Goal: Task Accomplishment & Management: Manage account settings

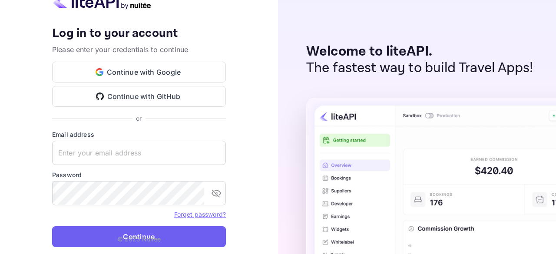
type input "[EMAIL_ADDRESS][DOMAIN_NAME]"
click at [169, 237] on button "Continue" at bounding box center [139, 237] width 174 height 21
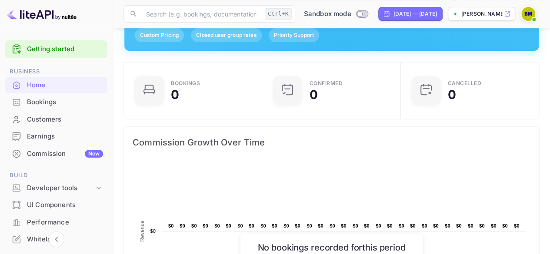
scroll to position [123, 0]
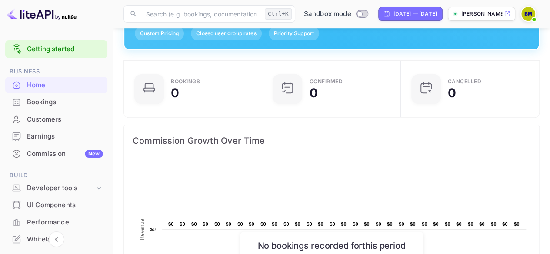
click at [43, 239] on div "Whitelabel" at bounding box center [65, 240] width 76 height 10
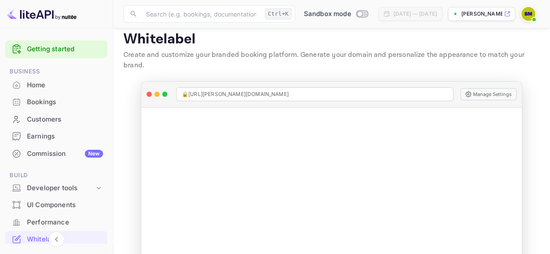
scroll to position [38, 0]
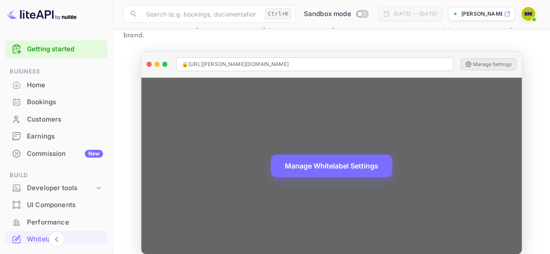
click at [489, 58] on button "Manage Settings" at bounding box center [488, 64] width 56 height 12
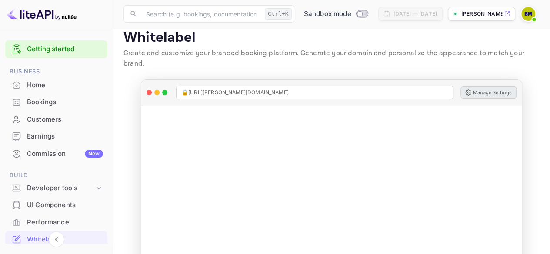
scroll to position [0, 0]
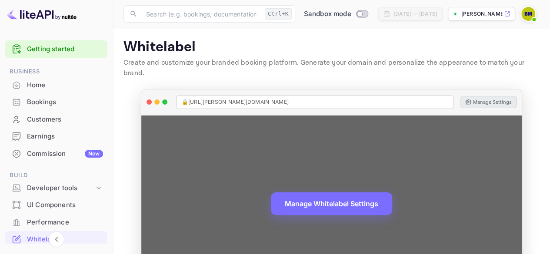
click at [482, 96] on button "Manage Settings" at bounding box center [488, 102] width 56 height 12
